Goal: Information Seeking & Learning: Learn about a topic

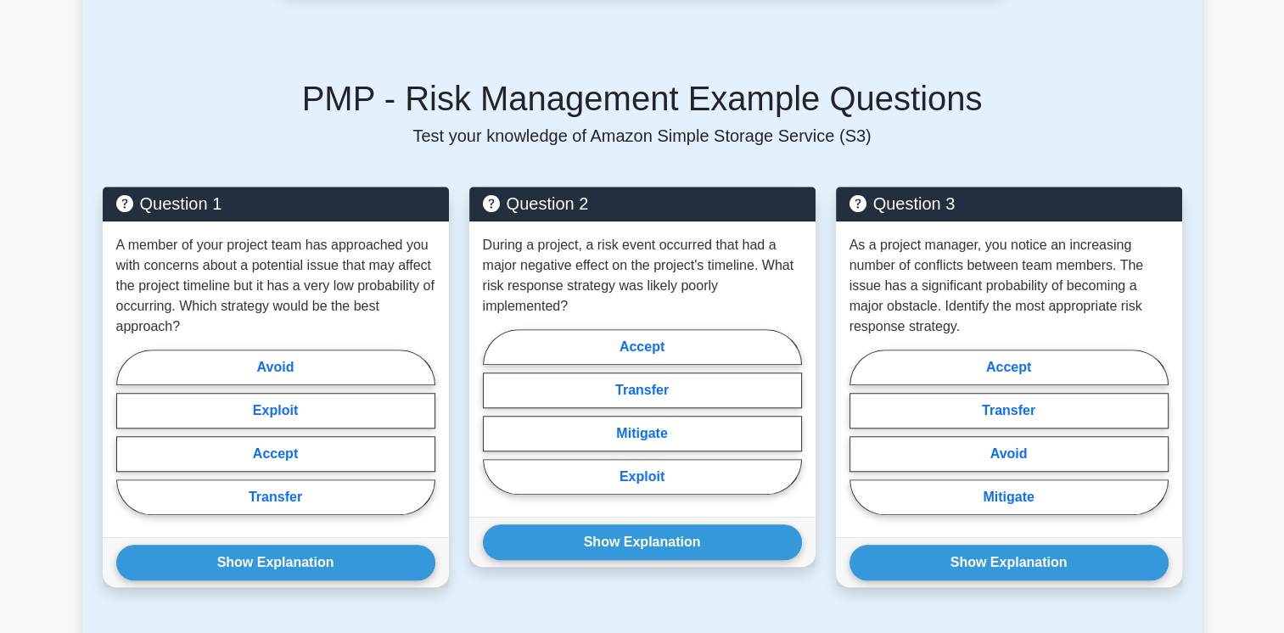
scroll to position [1220, 0]
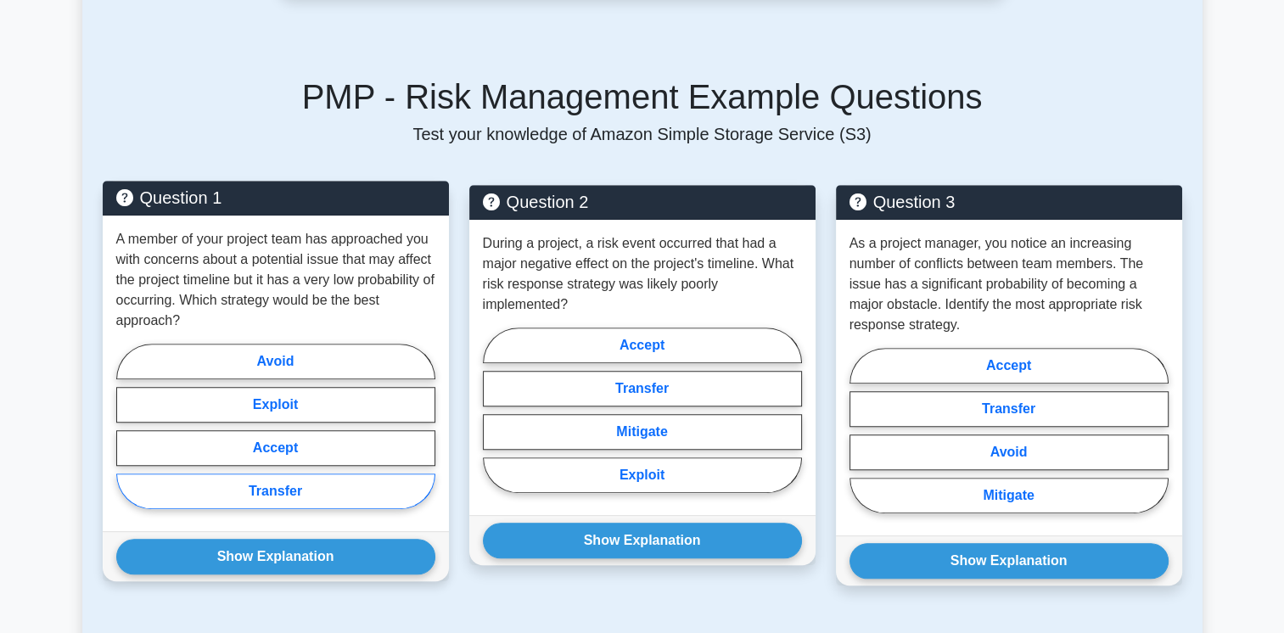
click at [299, 484] on label "Transfer" at bounding box center [275, 491] width 319 height 36
click at [127, 437] on input "Transfer" at bounding box center [121, 431] width 11 height 11
radio input "true"
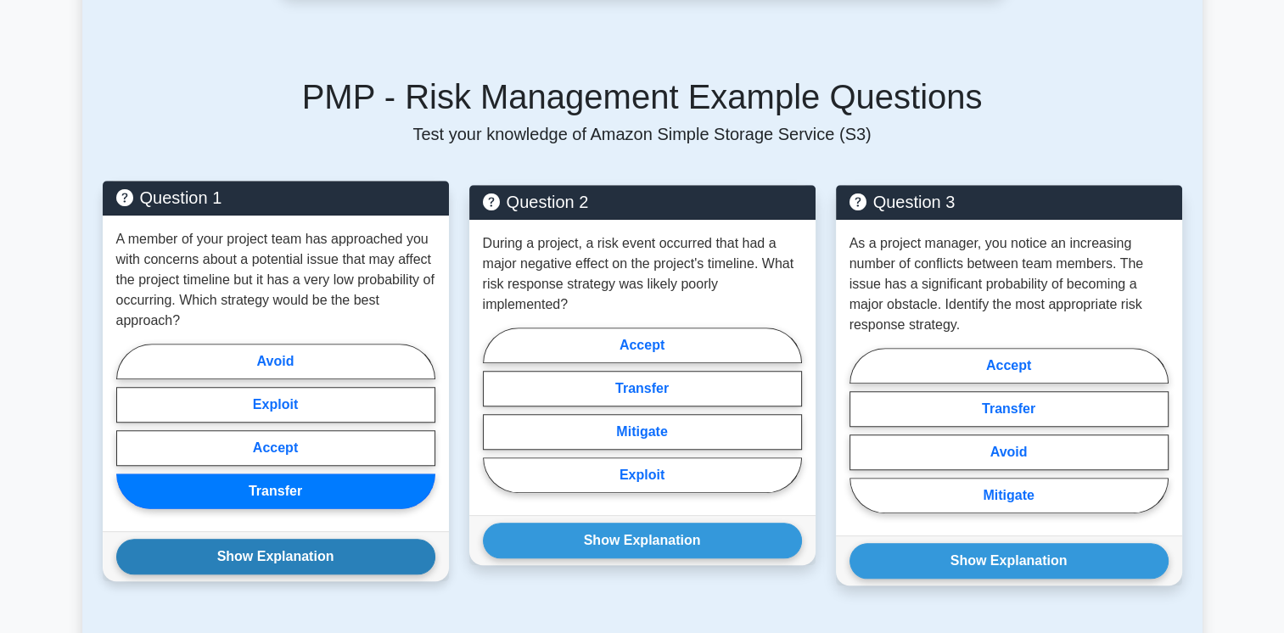
click at [279, 555] on button "Show Explanation" at bounding box center [275, 557] width 319 height 36
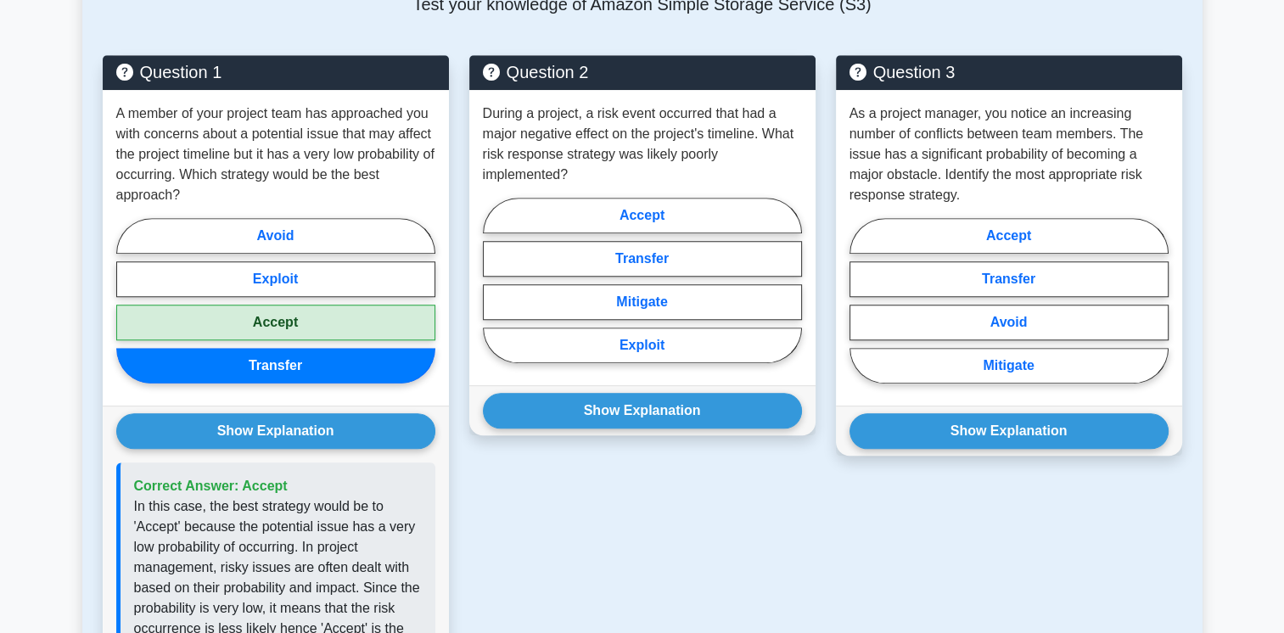
scroll to position [1347, 0]
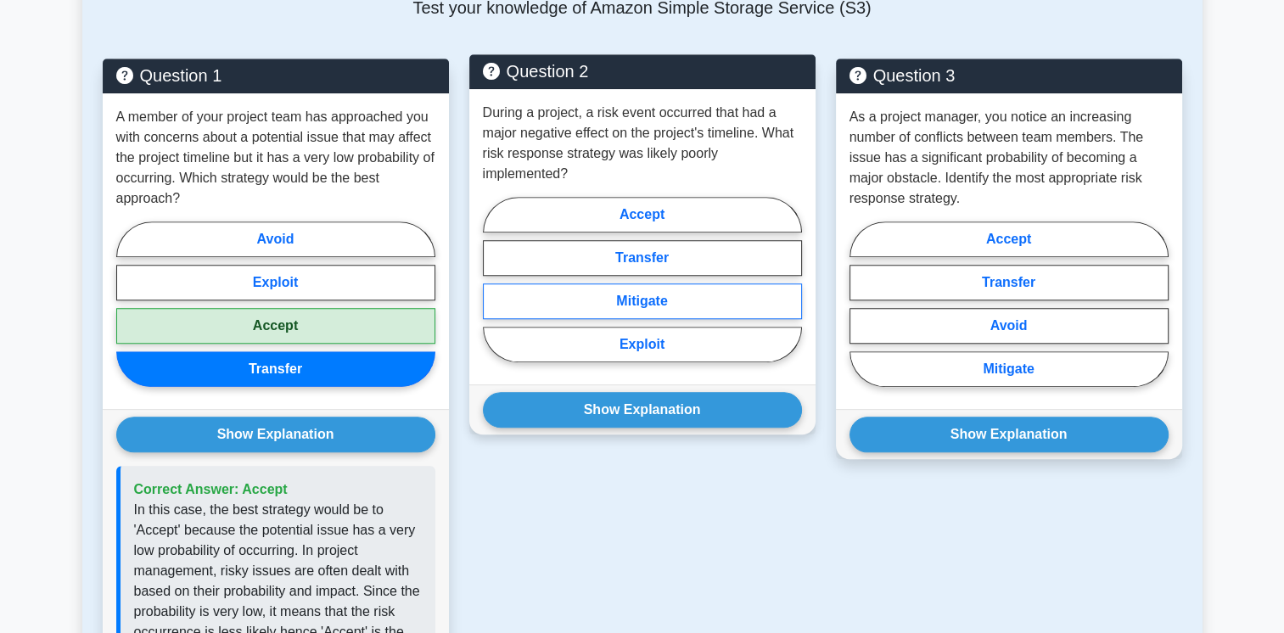
click at [649, 299] on label "Mitigate" at bounding box center [642, 301] width 319 height 36
click at [494, 290] on input "Mitigate" at bounding box center [488, 284] width 11 height 11
radio input "true"
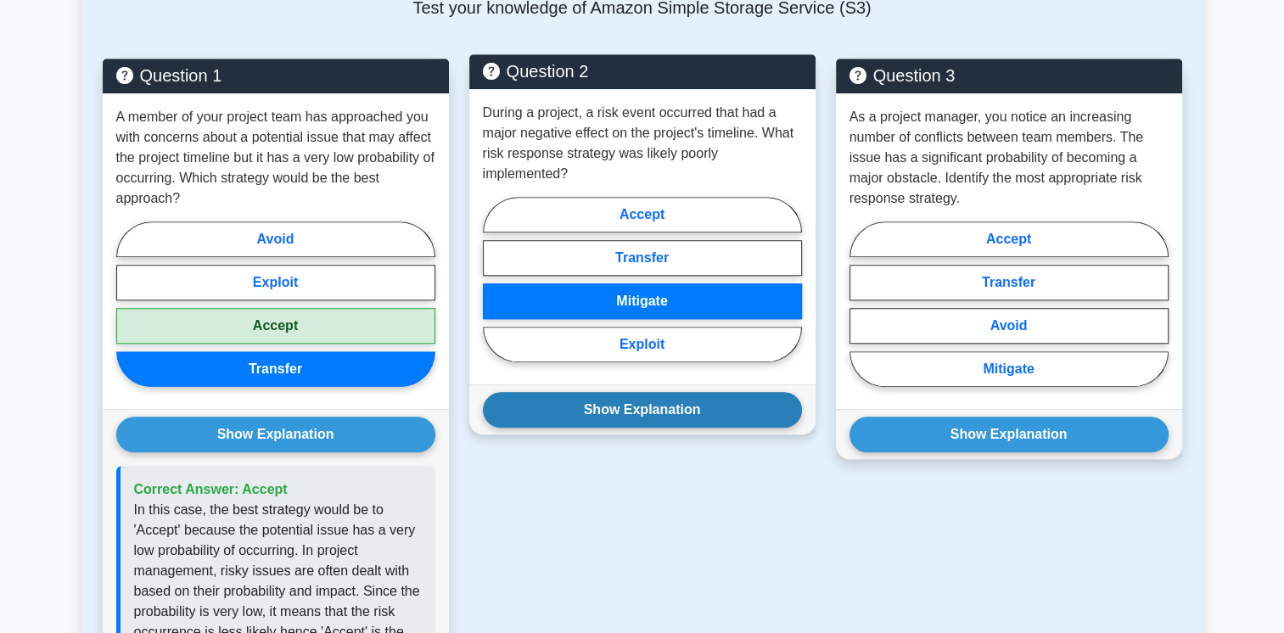
click at [642, 404] on button "Show Explanation" at bounding box center [642, 410] width 319 height 36
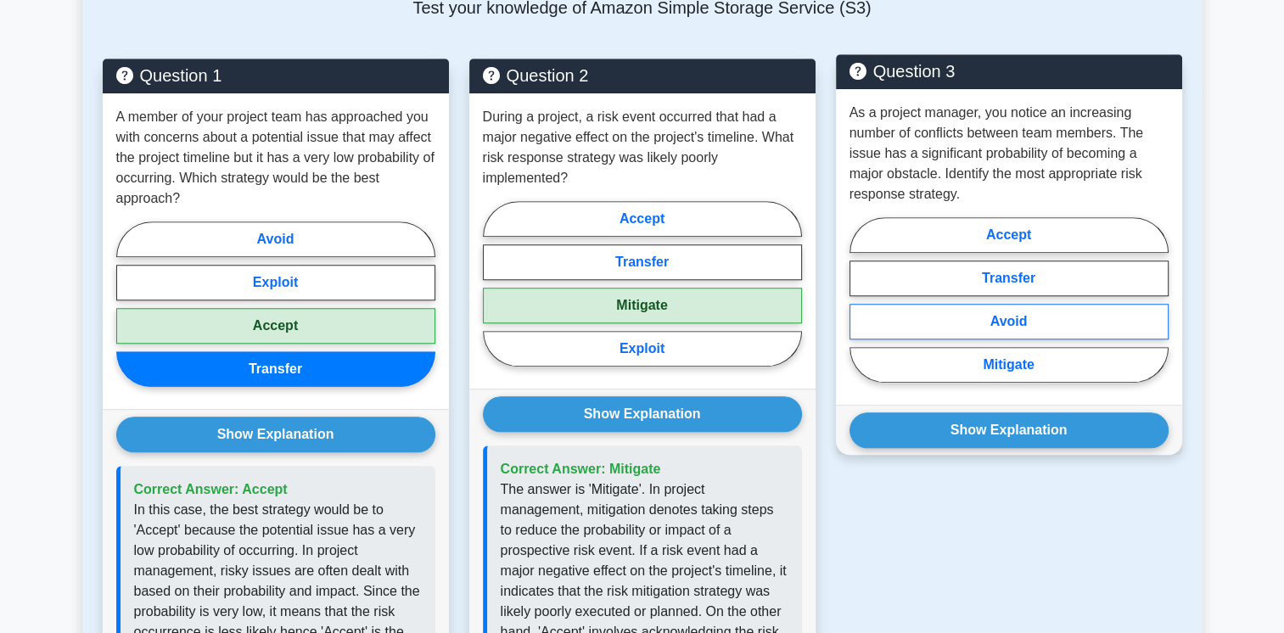
click at [1029, 319] on label "Avoid" at bounding box center [1008, 322] width 319 height 36
click at [860, 311] on input "Avoid" at bounding box center [854, 305] width 11 height 11
radio input "true"
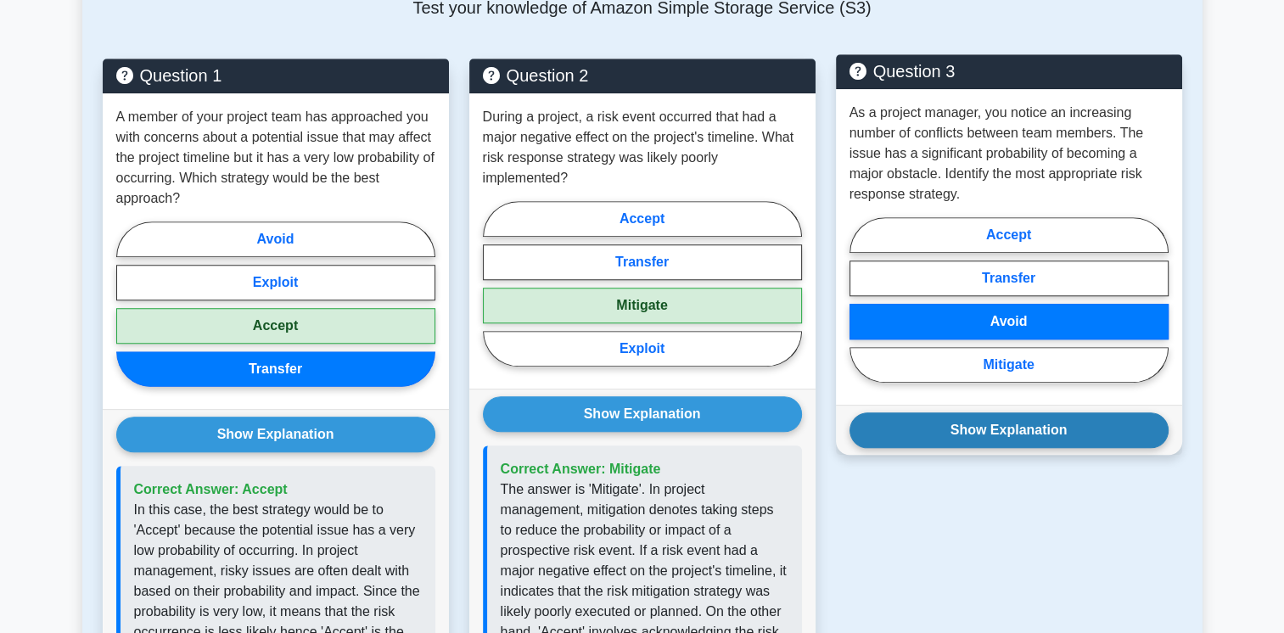
click at [1017, 426] on button "Show Explanation" at bounding box center [1008, 430] width 319 height 36
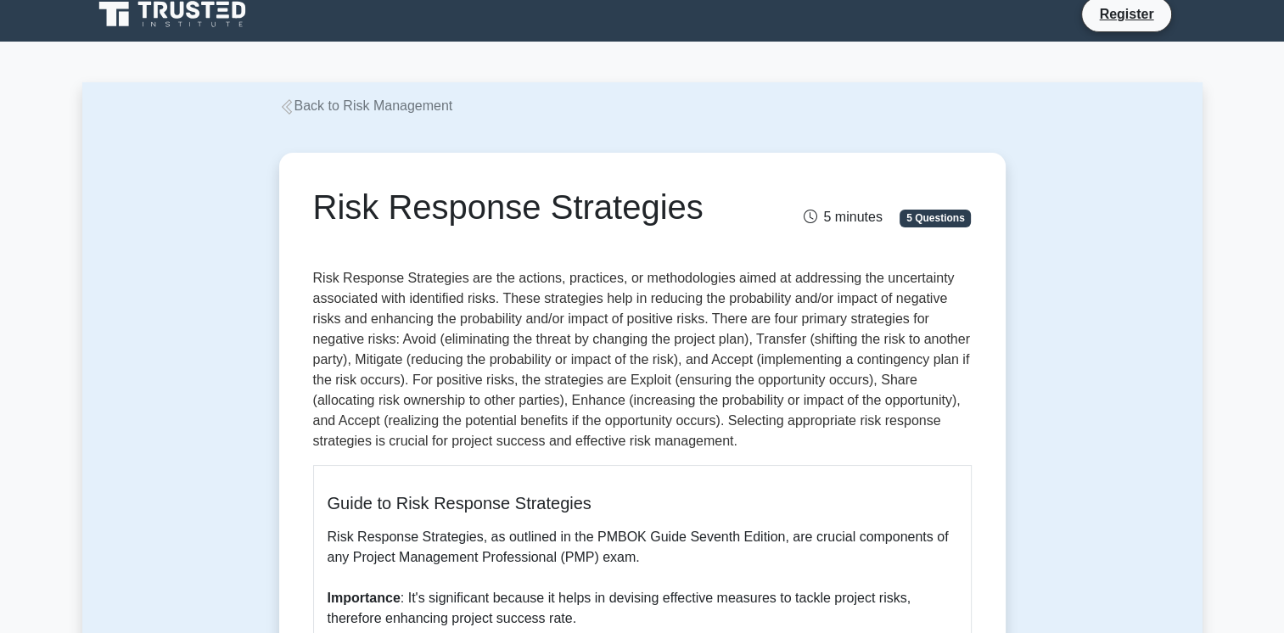
scroll to position [0, 0]
